Goal: Task Accomplishment & Management: Complete application form

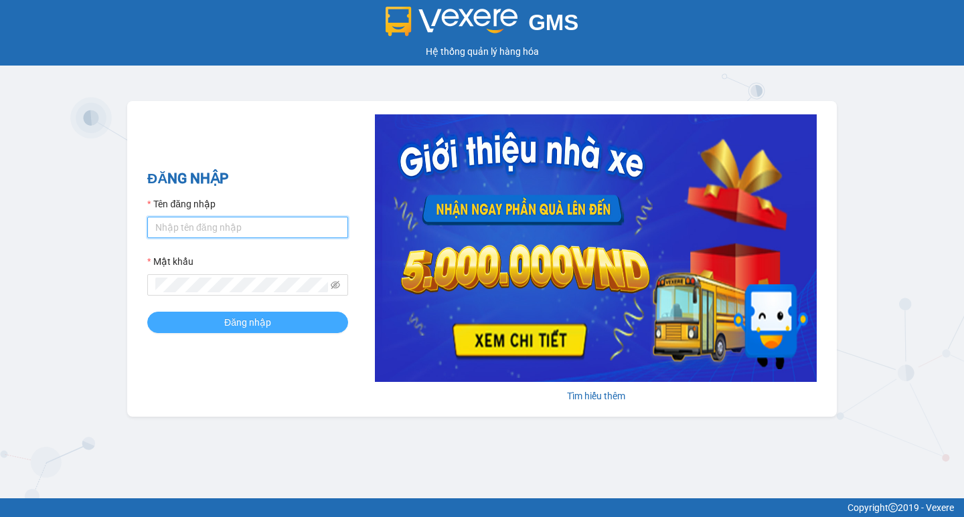
type input "hoangmaisg.kimma"
click at [247, 324] on span "Đăng nhập" at bounding box center [247, 322] width 47 height 15
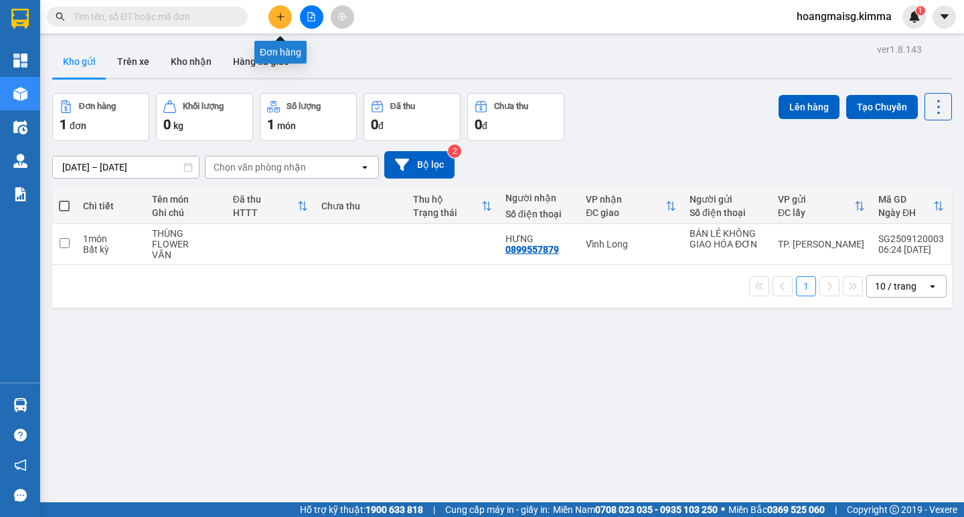
click at [277, 17] on icon "plus" at bounding box center [280, 16] width 9 height 9
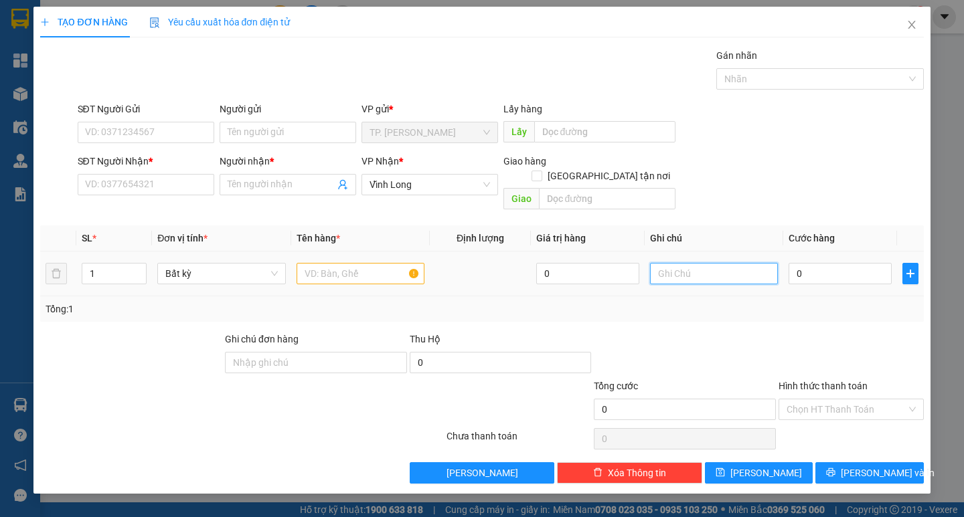
click at [706, 263] on input "text" at bounding box center [714, 273] width 128 height 21
click at [182, 179] on input "SĐT Người Nhận *" at bounding box center [146, 184] width 137 height 21
click at [706, 263] on input "văn" at bounding box center [714, 273] width 128 height 21
type input "v"
